Goal: Task Accomplishment & Management: Use online tool/utility

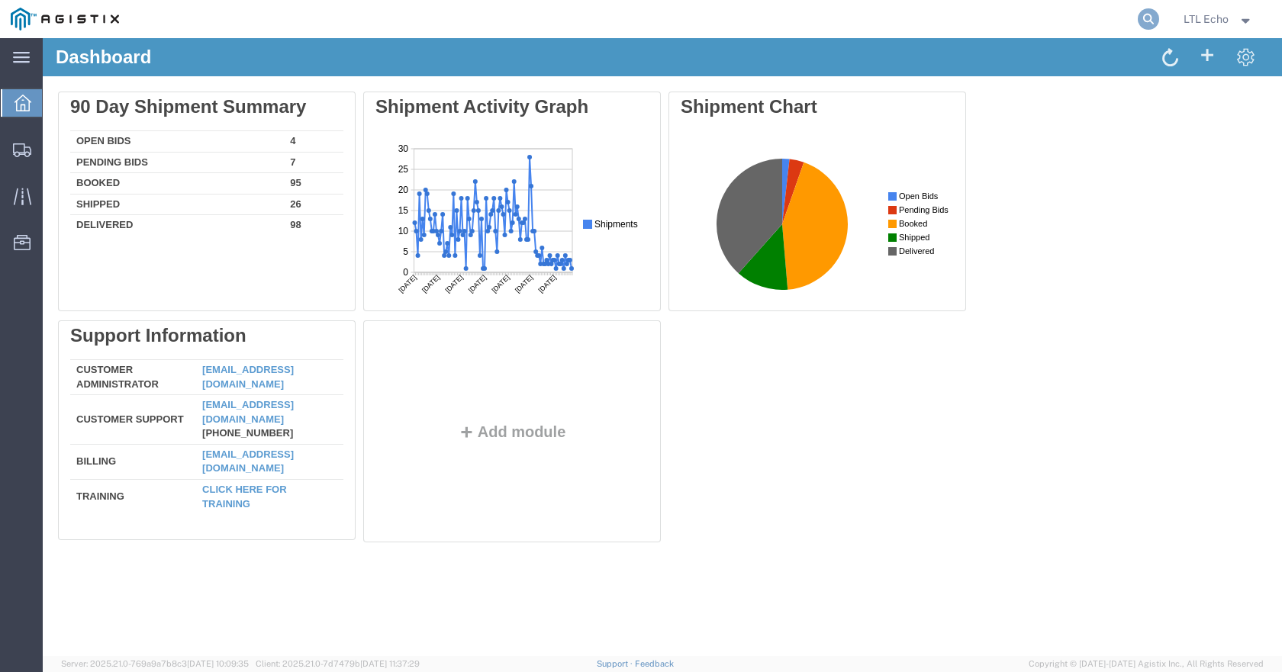
click at [1143, 18] on icon at bounding box center [1148, 18] width 21 height 21
paste input "57129920"
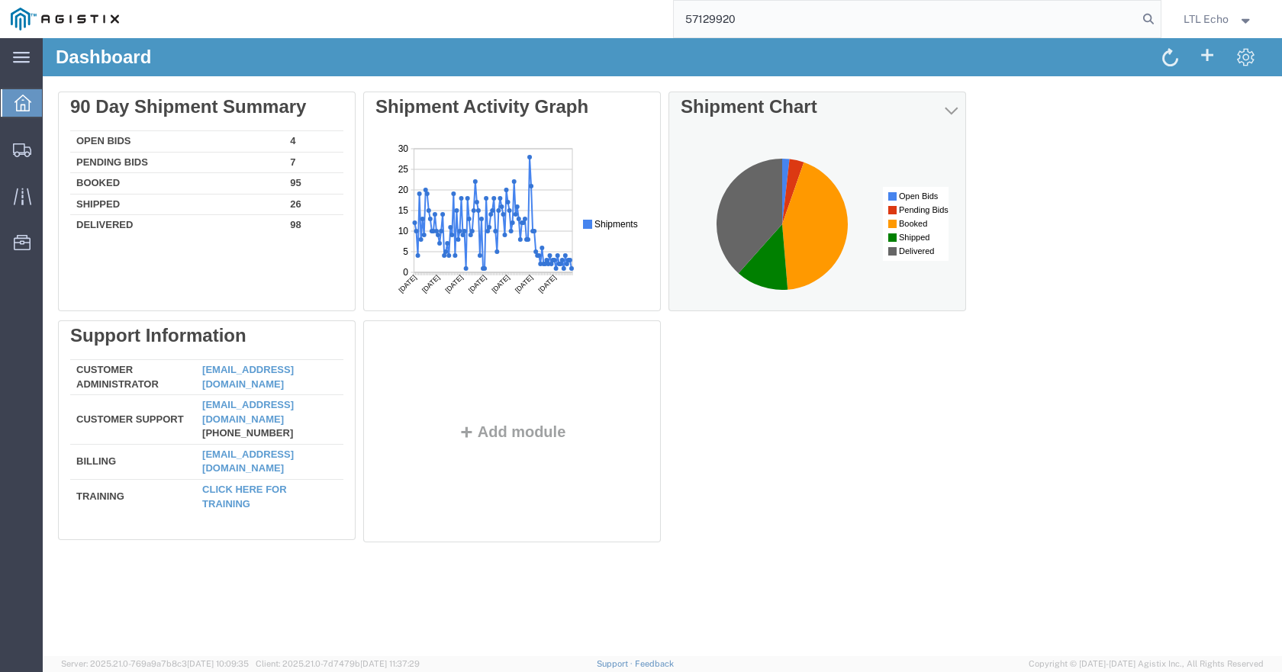
type input "57129920"
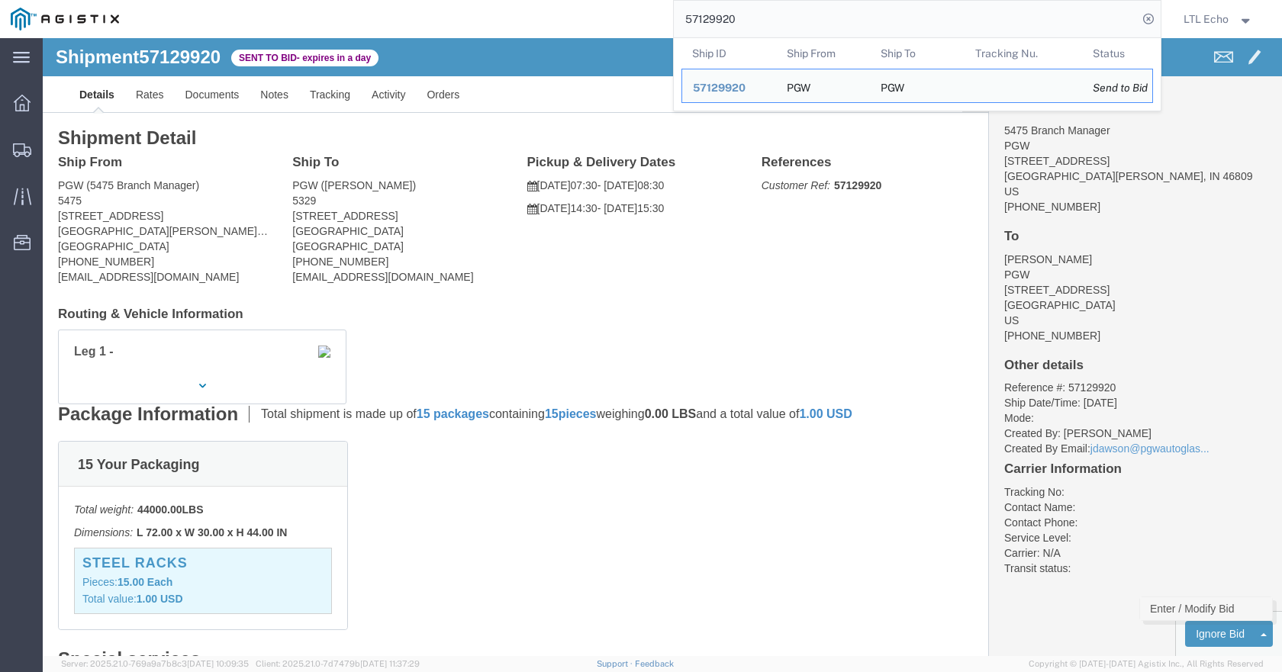
click link "Enter / Modify Bid"
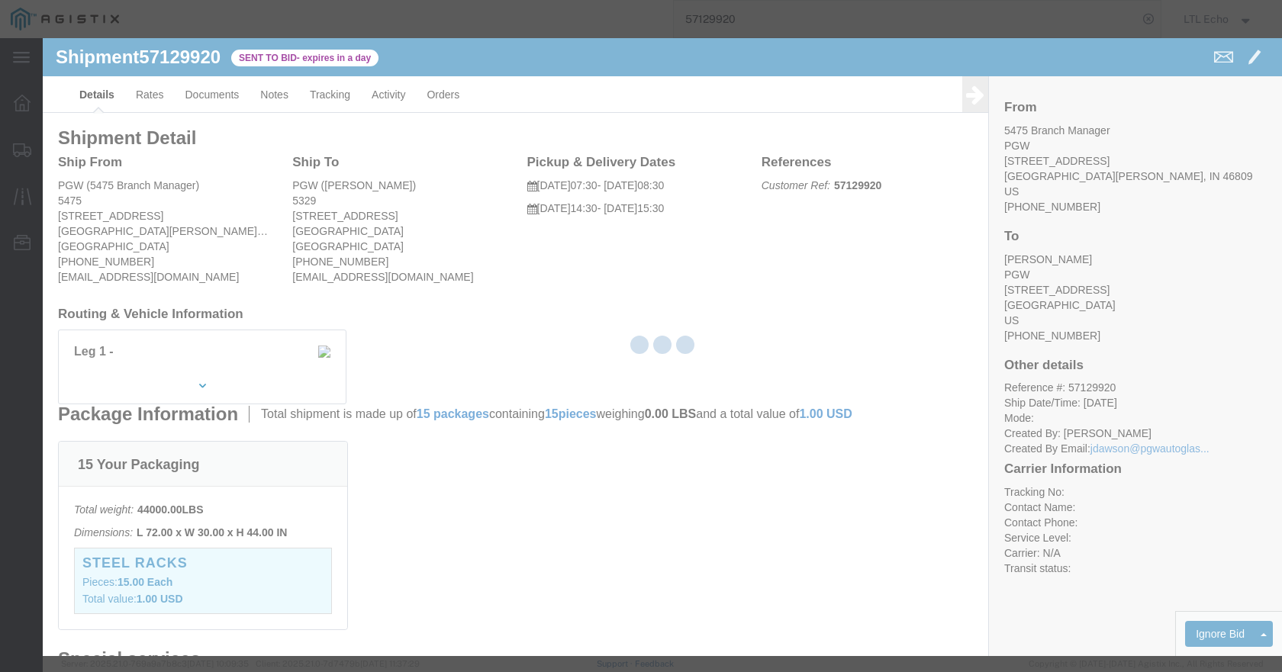
select select "4622"
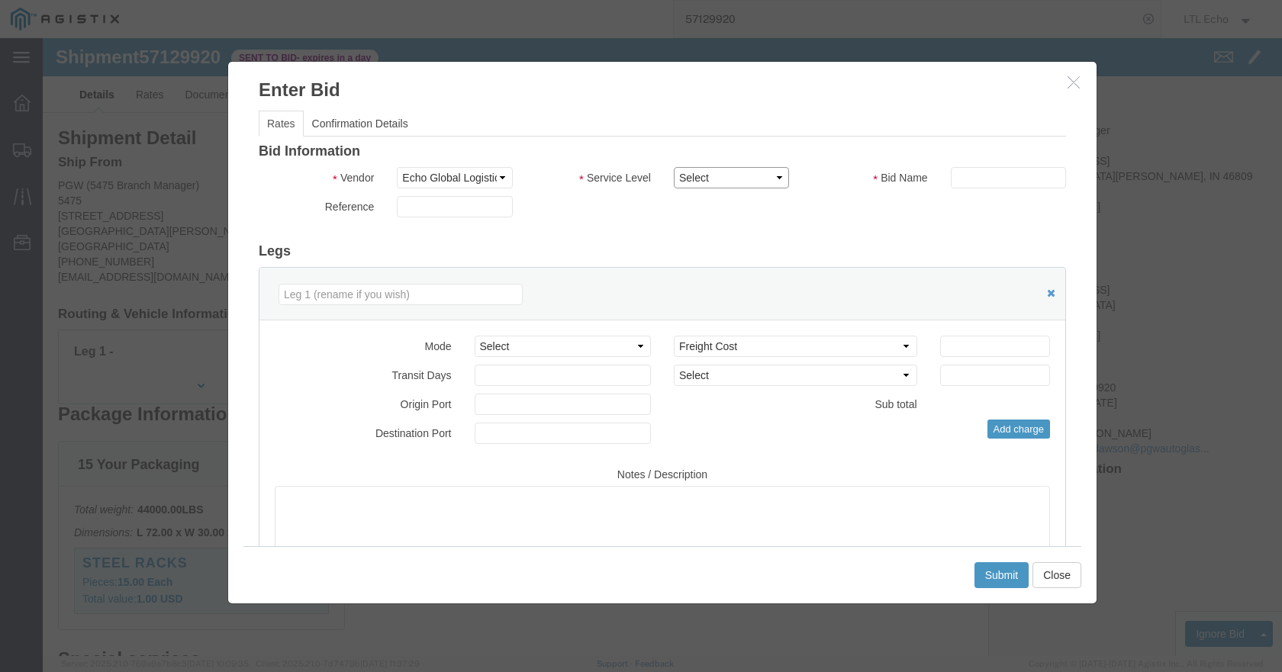
click select "Select Guaranteed Next Day LTL Standard 3-5 Day Rail TL Standard 3 - 5 Day"
select select "13989"
click select "Select Guaranteed Next Day LTL Standard 3-5 Day Rail TL Standard 3 - 5 Day"
paste input "57129920"
type input "57129920"
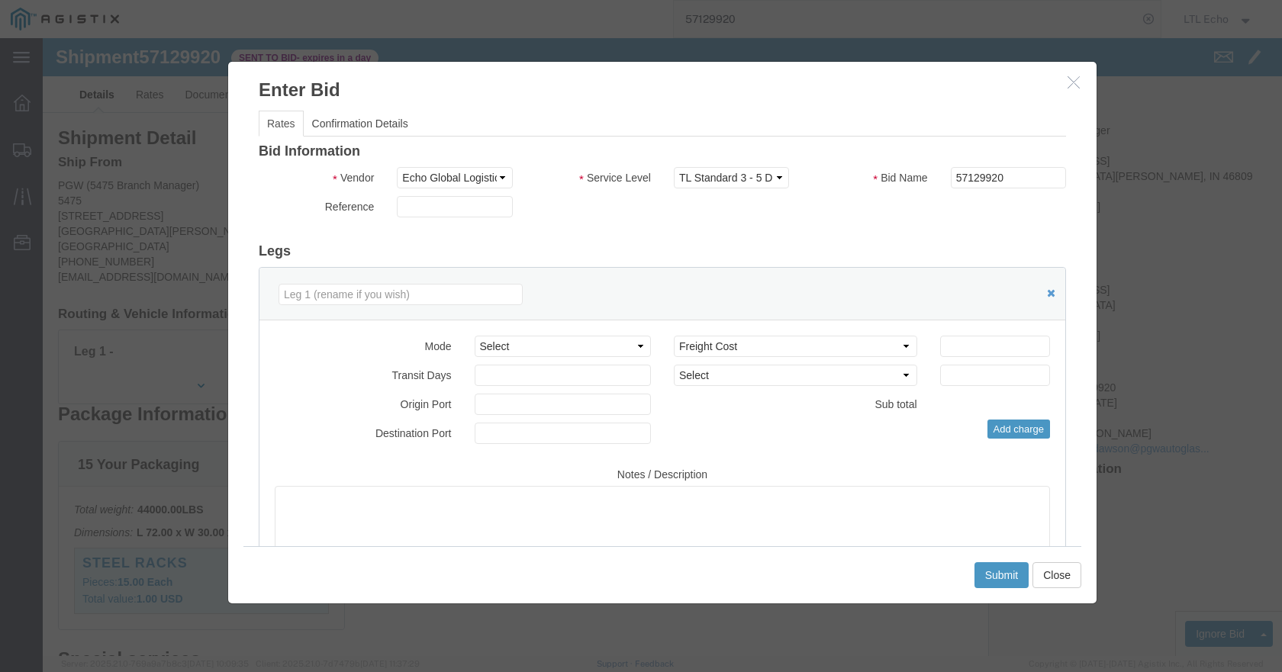
click div
click button "Close"
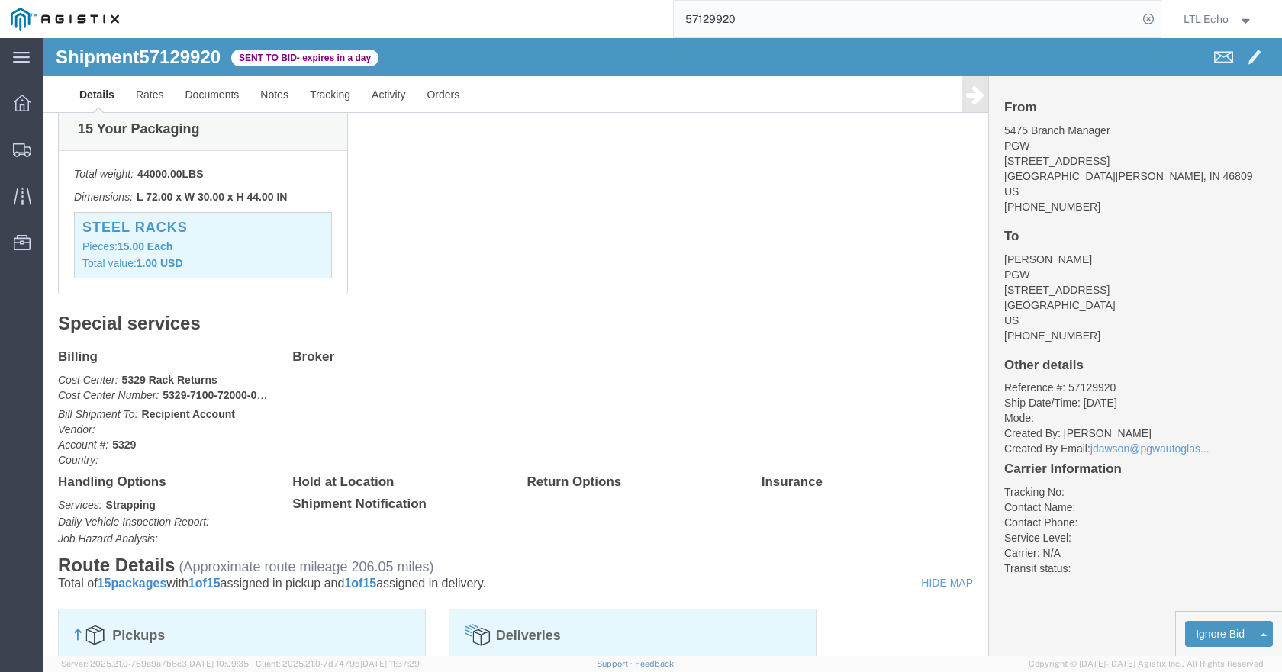
scroll to position [458, 0]
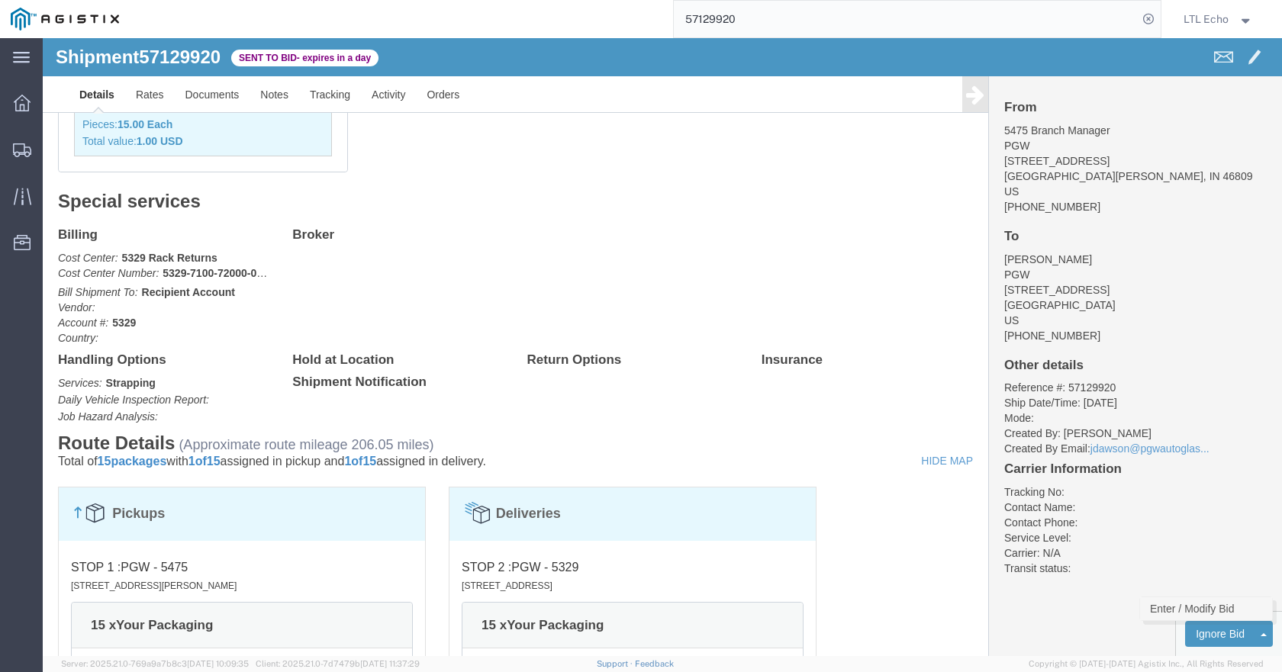
click link "Enter / Modify Bid"
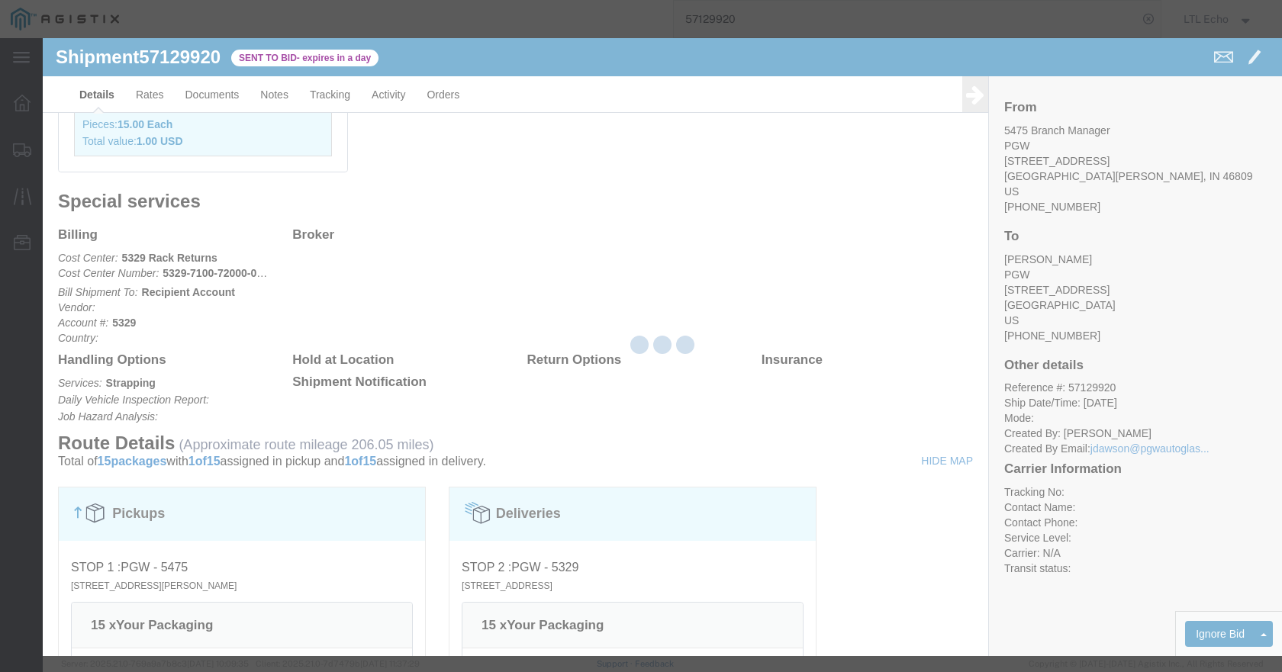
select select "4622"
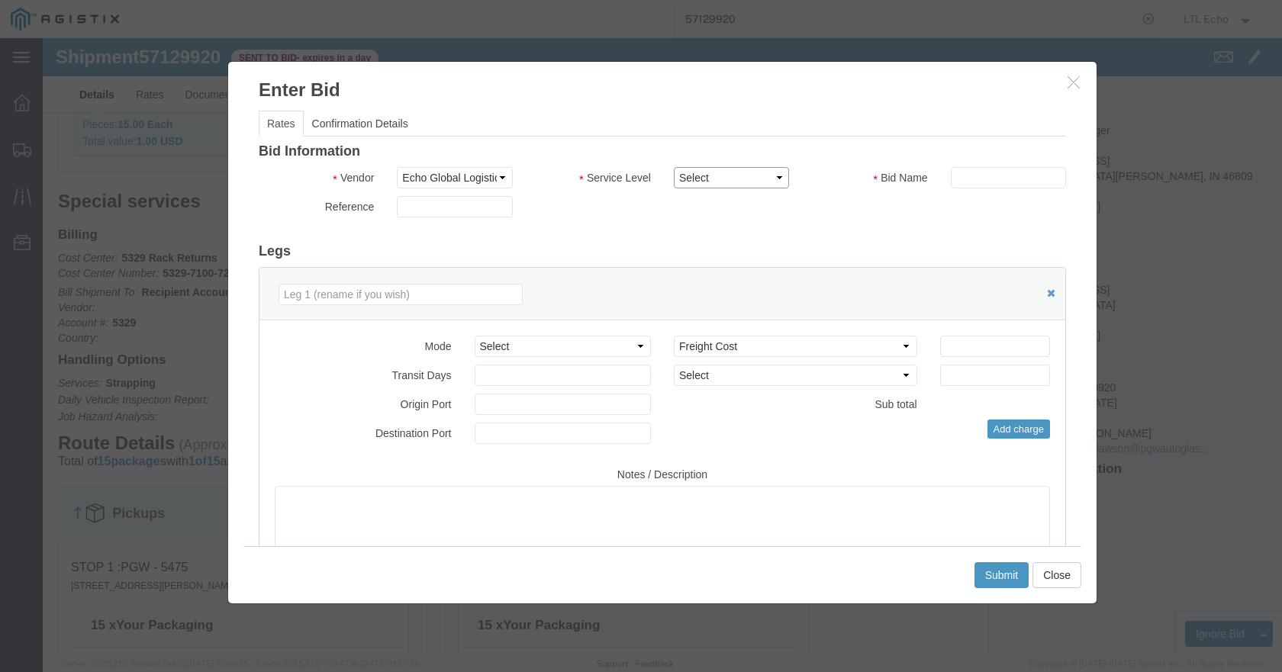
click select "Select Guaranteed Next Day LTL Standard 3-5 Day Rail TL Standard 3 - 5 Day"
select select "13989"
click select "Select Guaranteed Next Day LTL Standard 3-5 Day Rail TL Standard 3 - 5 Day"
paste input "57129920"
type input "57129920"
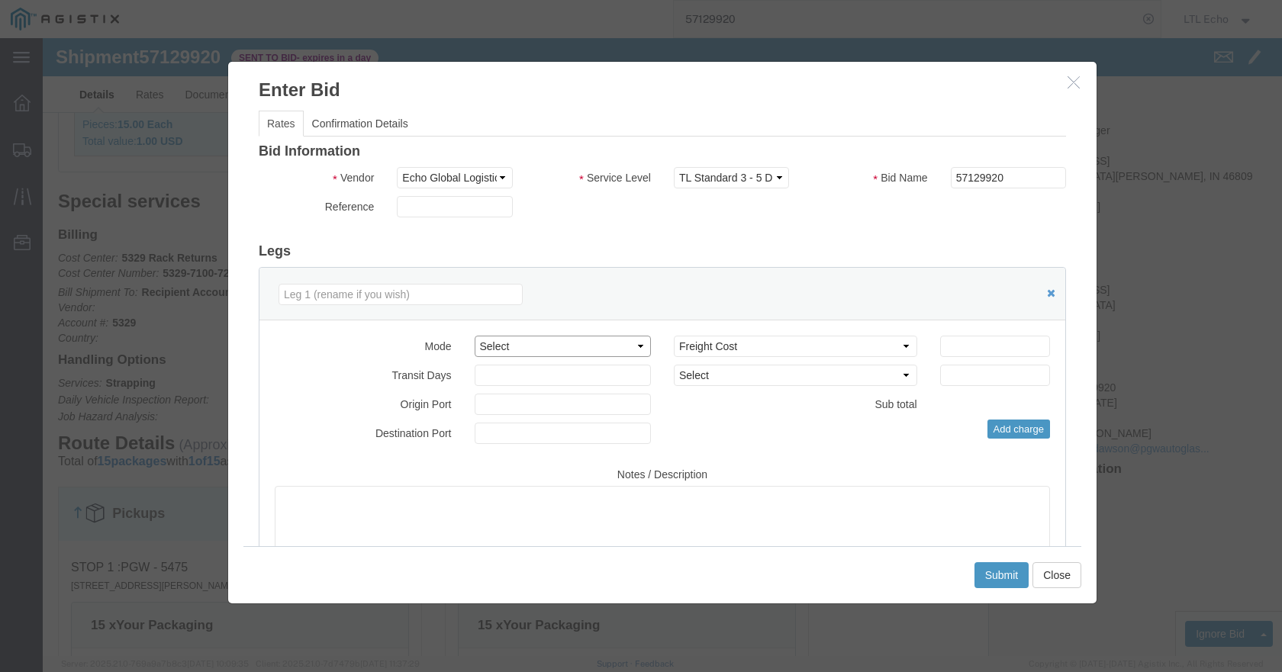
click select "Select Air Less than Truckload Multi-Leg Ocean Freight Rail Small Parcel Truckl…"
select select "TL"
click select "Select Air Less than Truckload Multi-Leg Ocean Freight Rail Small Parcel Truckl…"
click input "number"
type input "800"
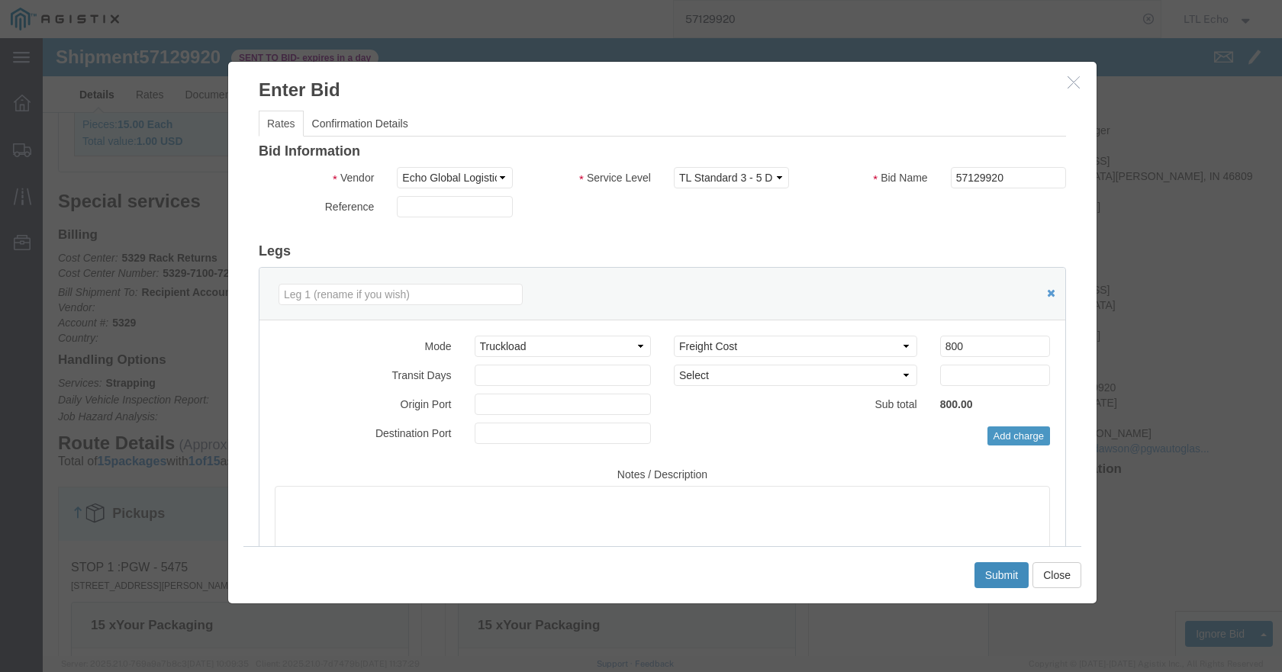
click button "Submit"
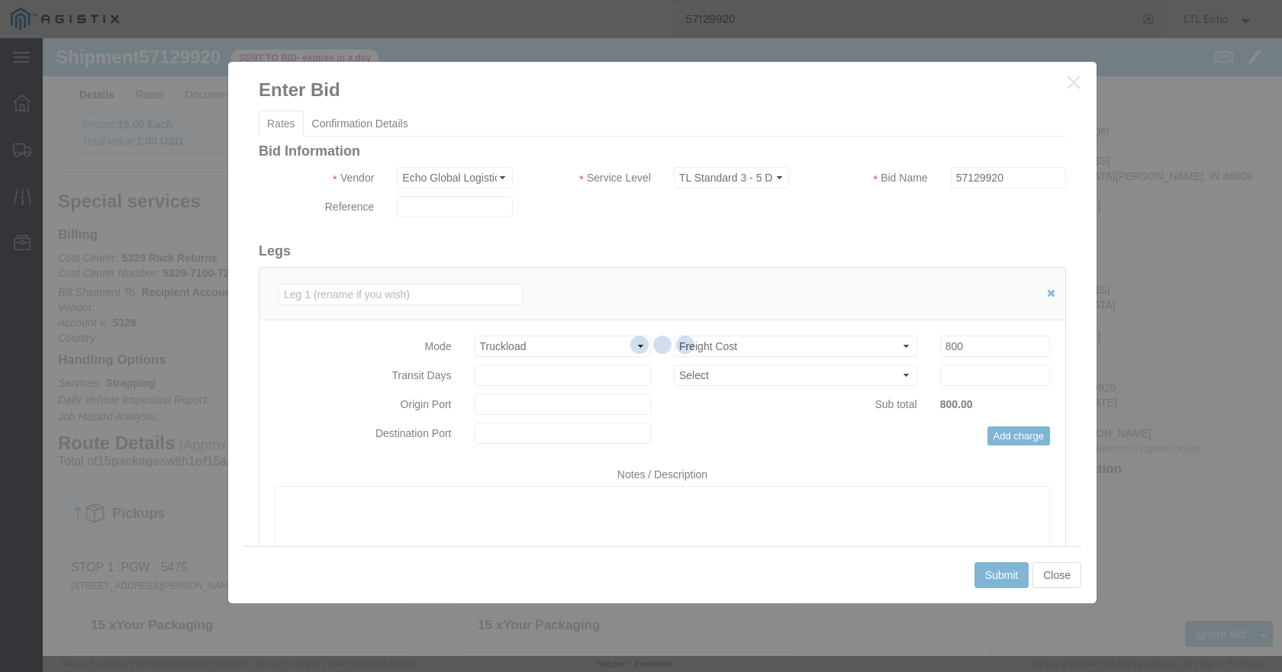
scroll to position [0, 0]
